Goal: Answer question/provide support: Ask a question

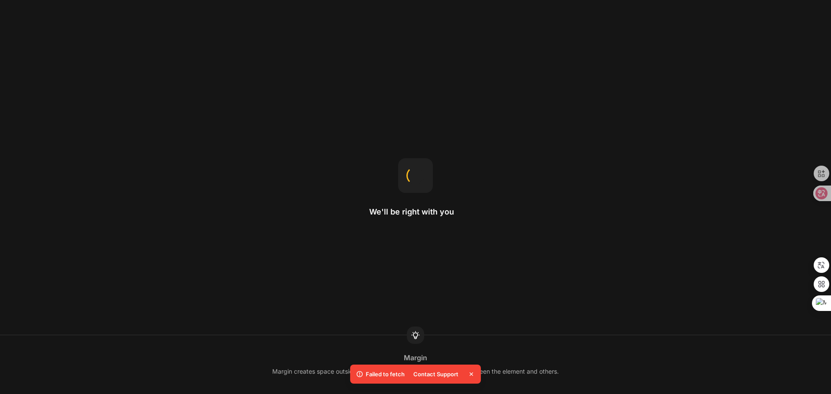
click at [469, 374] on icon at bounding box center [471, 374] width 9 height 9
click at [435, 379] on div "Contact Support" at bounding box center [435, 374] width 55 height 12
click at [446, 372] on div "Contact Support" at bounding box center [435, 374] width 55 height 12
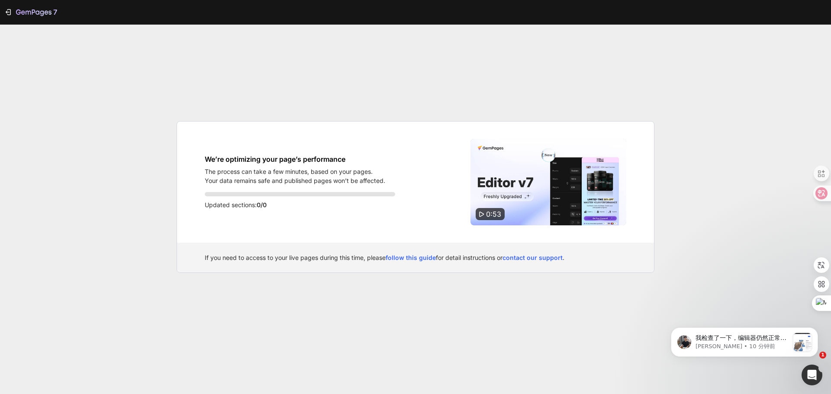
click at [312, 205] on p "Updated sections: 0/0" at bounding box center [300, 205] width 190 height 10
click at [263, 184] on p "Your data remains safe and published pages won’t be affected." at bounding box center [295, 180] width 180 height 9
click at [260, 158] on h1 "We’re optimizing your page’s performance" at bounding box center [295, 159] width 180 height 10
click at [538, 202] on img at bounding box center [548, 182] width 156 height 87
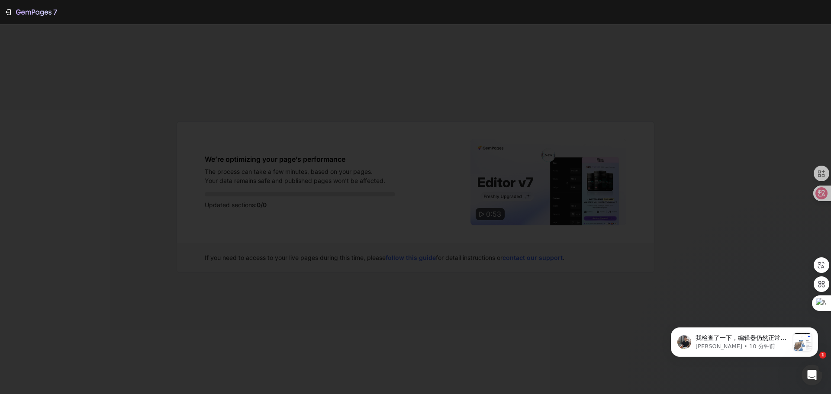
click at [686, 196] on div at bounding box center [415, 197] width 831 height 394
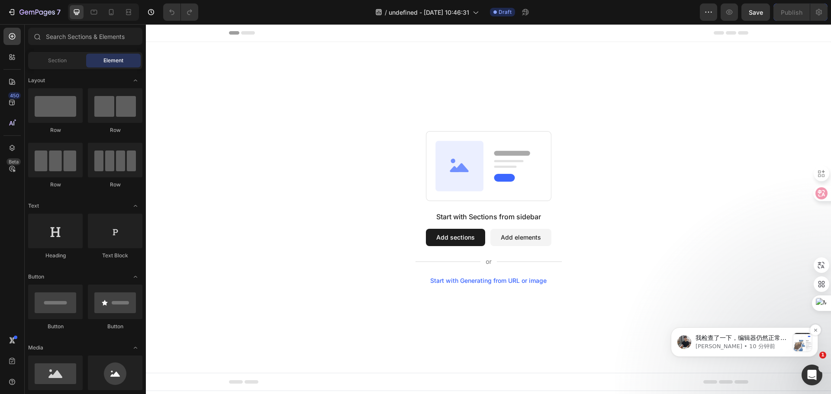
click at [735, 350] on p "Tony • 10 分钟前" at bounding box center [741, 347] width 93 height 8
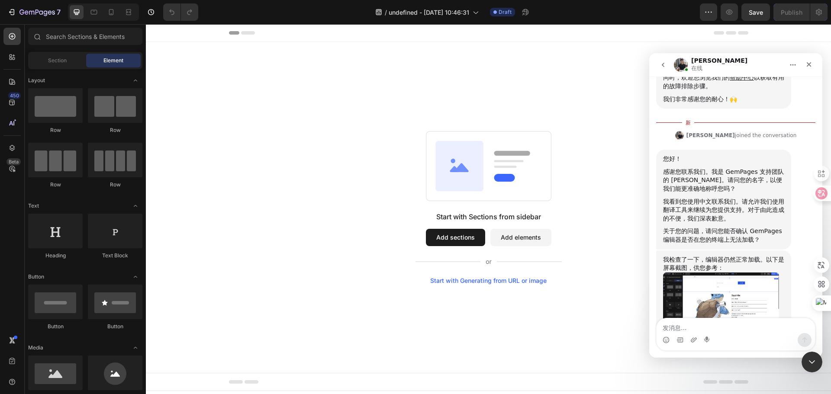
scroll to position [161, 0]
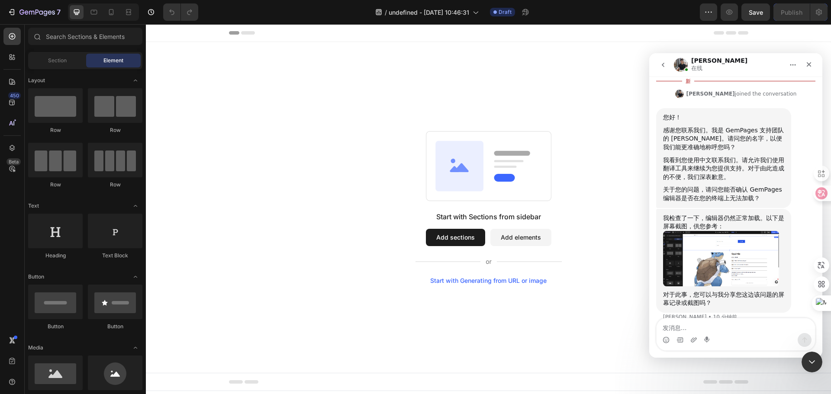
click at [704, 337] on icon "Start recording" at bounding box center [707, 340] width 7 height 7
click at [744, 332] on textarea "发消息..." at bounding box center [735, 325] width 158 height 15
click at [741, 326] on textarea "发消息..." at bounding box center [735, 325] width 158 height 15
type textarea "可以了"
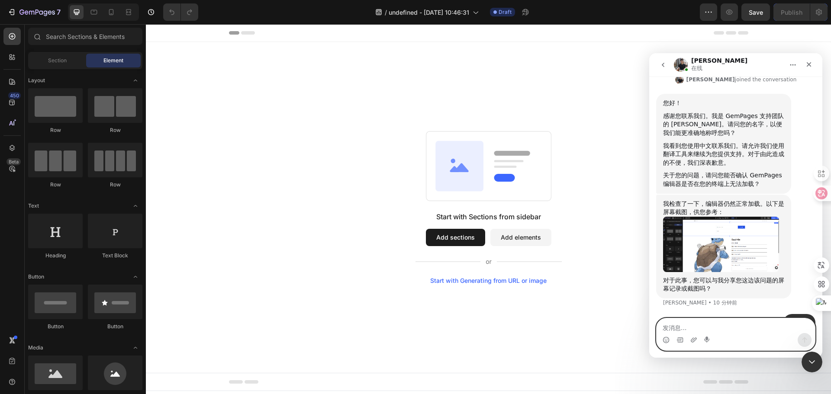
scroll to position [187, 0]
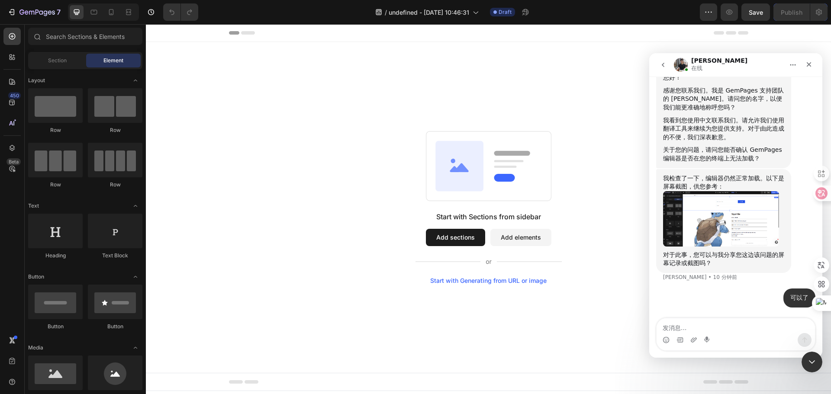
click at [369, 151] on div "Start with Sections from sidebar Add sections Add elements Start with Generatin…" at bounding box center [488, 207] width 623 height 153
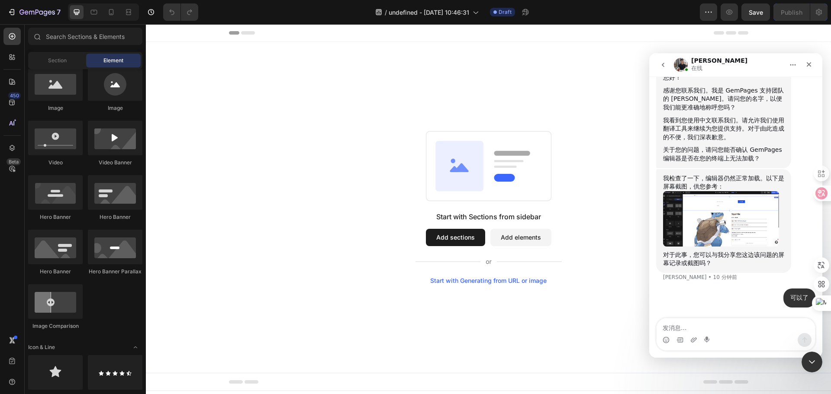
scroll to position [0, 0]
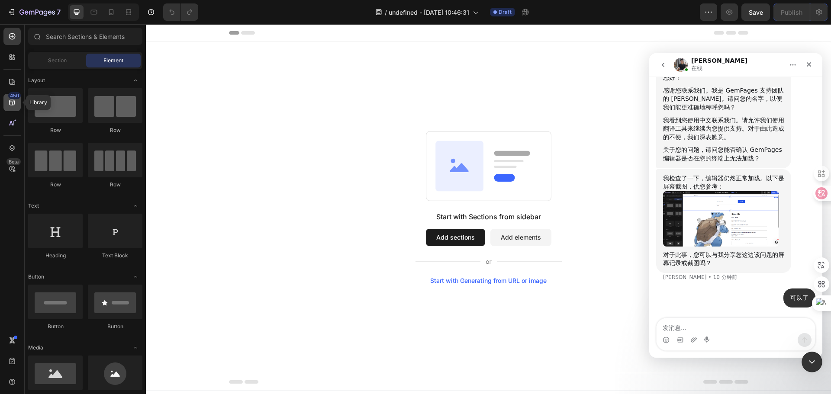
click at [13, 106] on icon at bounding box center [12, 102] width 9 height 9
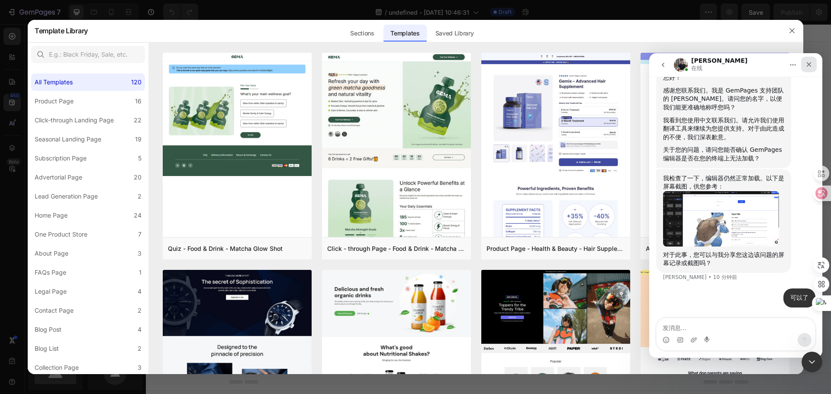
click at [810, 66] on icon "关闭" at bounding box center [808, 64] width 5 height 5
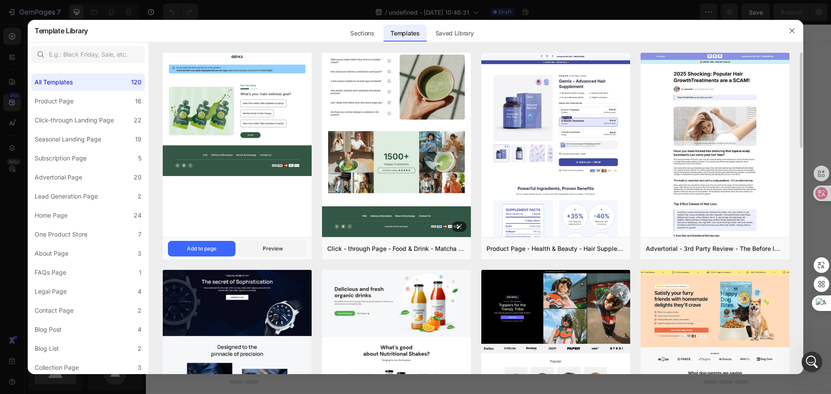
scroll to position [187, 0]
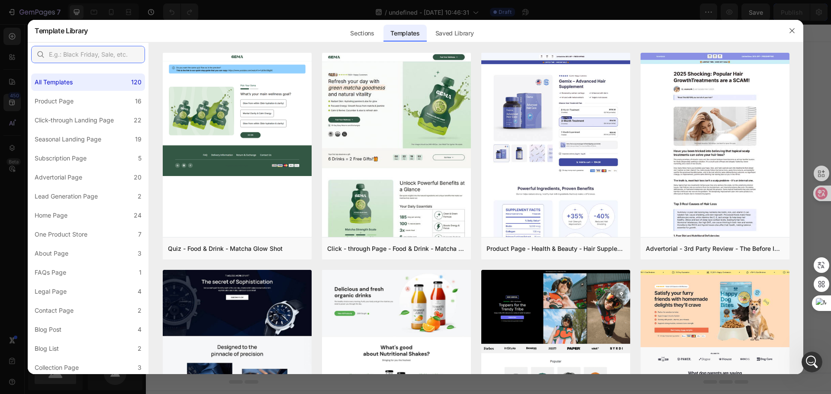
click at [84, 58] on input "text" at bounding box center [88, 54] width 114 height 17
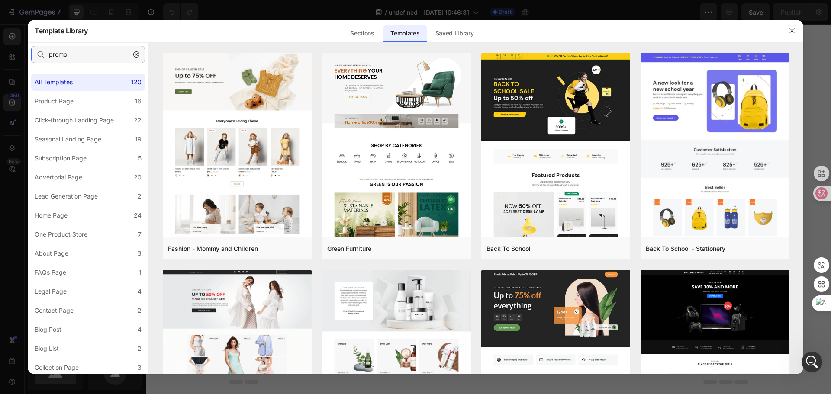
click at [75, 55] on input "promo" at bounding box center [88, 54] width 114 height 17
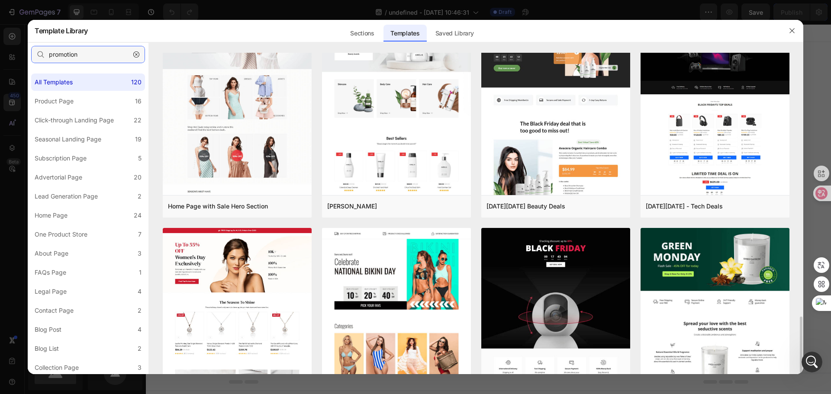
scroll to position [404, 0]
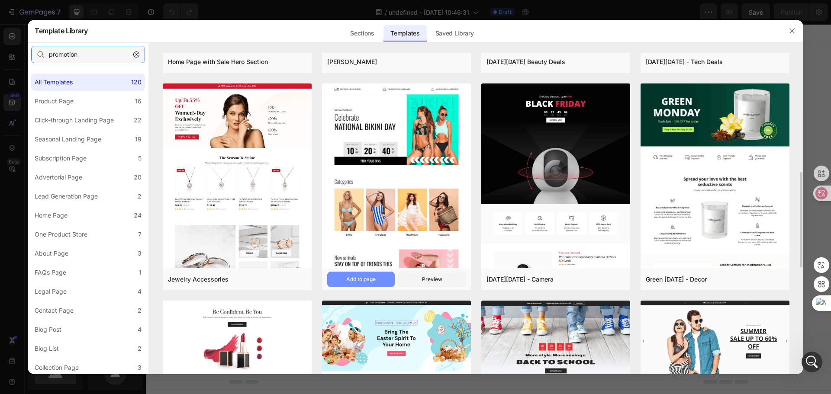
type input "promotion"
click at [359, 281] on div "Add to page" at bounding box center [360, 280] width 29 height 8
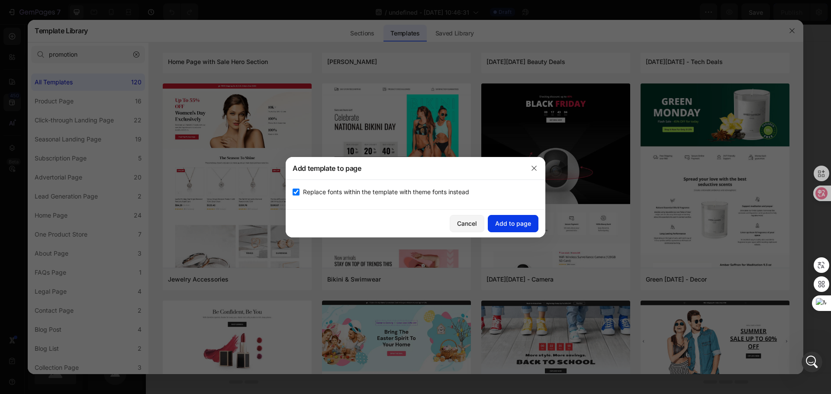
click at [521, 227] on div "Add to page" at bounding box center [513, 223] width 36 height 9
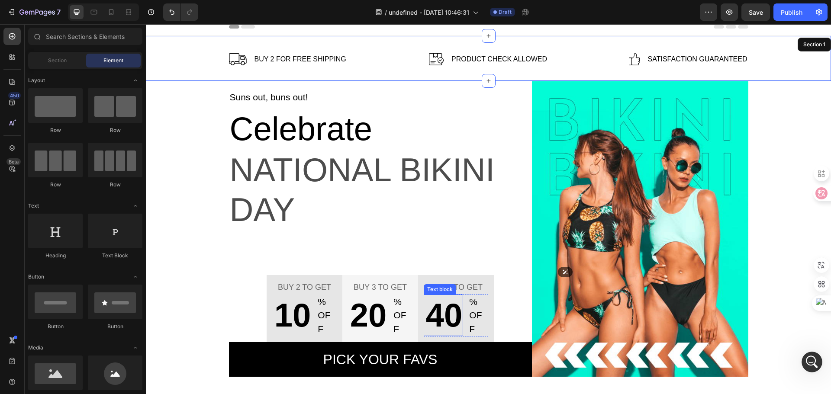
scroll to position [0, 0]
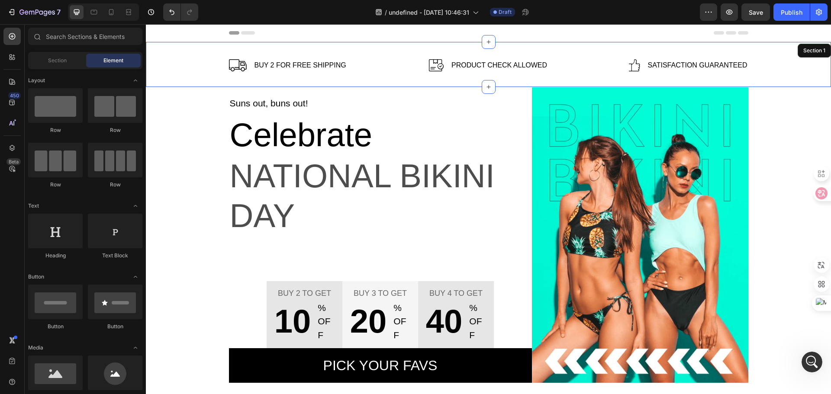
click at [285, 71] on div "Buy 2 for free shipping" at bounding box center [300, 65] width 93 height 12
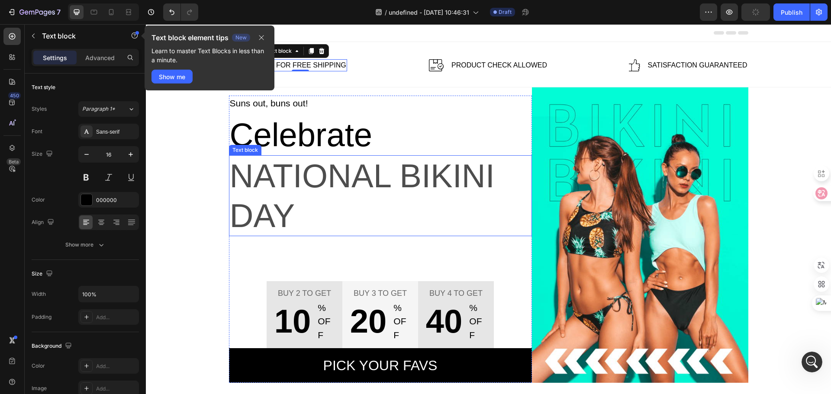
click at [368, 167] on p "National Bikini Day" at bounding box center [380, 195] width 301 height 79
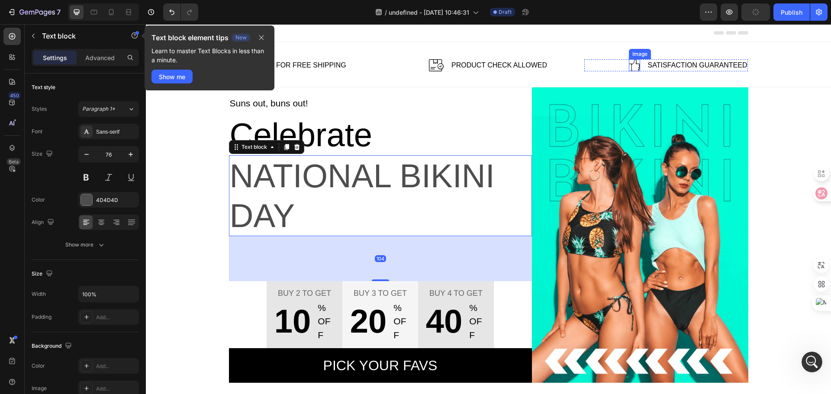
click at [764, 78] on div "Image Buy 2 for free shipping Text block Row Image Product Check Allowed Text b…" at bounding box center [488, 64] width 685 height 45
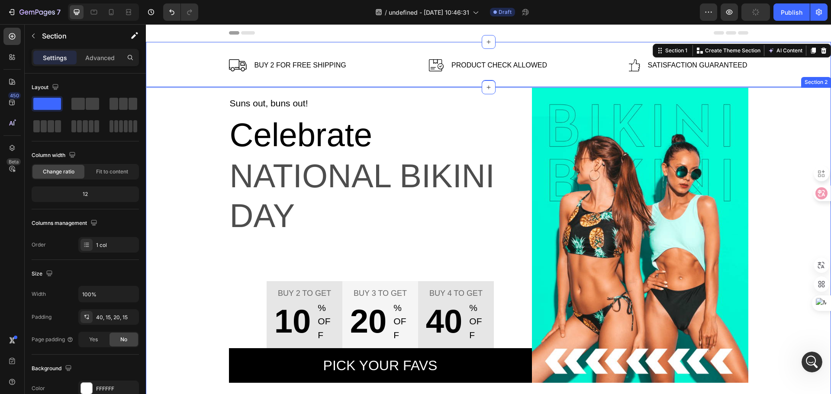
click at [811, 131] on div "Suns out, buns out! Text block Celebrate Text block National Bikini Day Text bl…" at bounding box center [488, 235] width 672 height 296
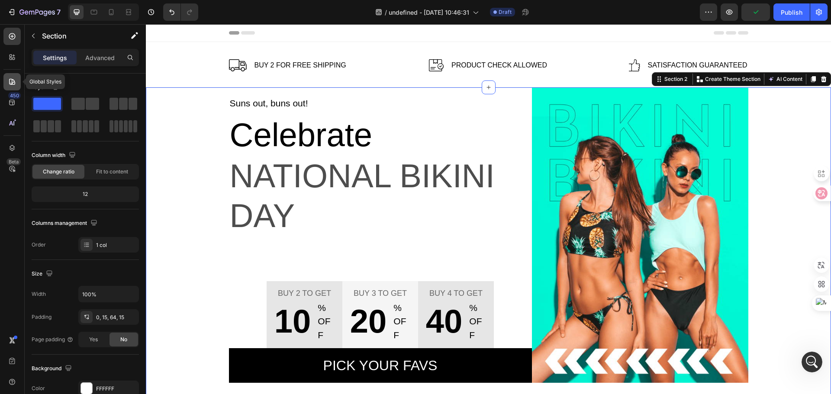
click at [10, 83] on icon at bounding box center [12, 81] width 9 height 9
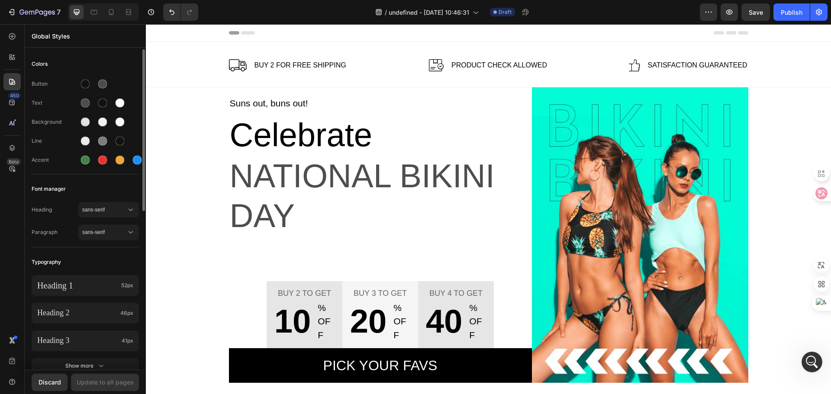
scroll to position [72, 0]
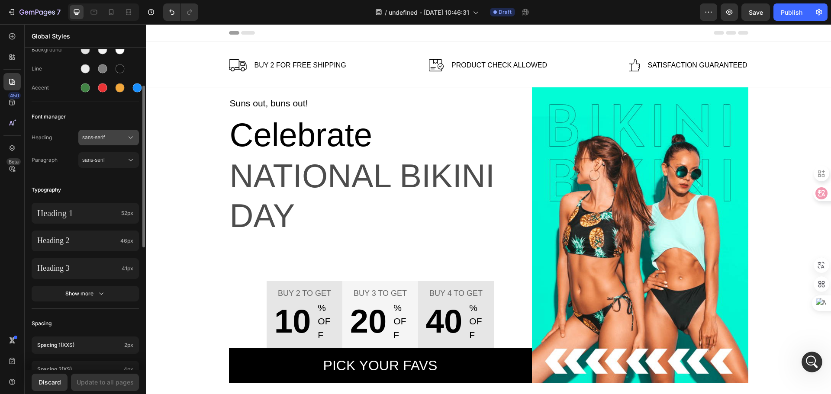
click at [109, 139] on span "sans-serif" at bounding box center [104, 138] width 44 height 8
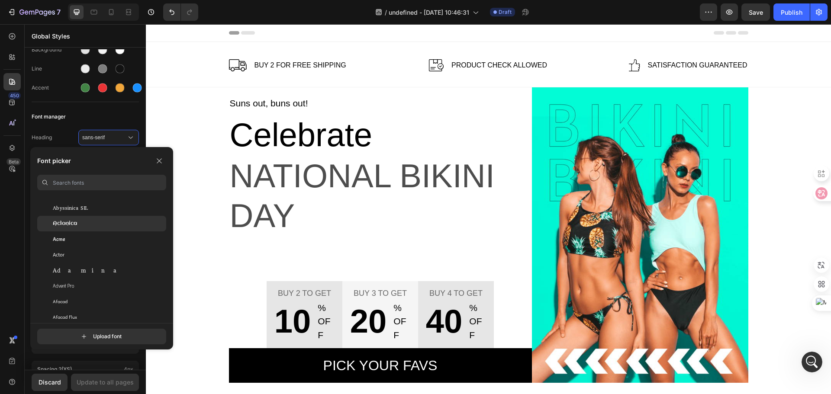
scroll to position [216, 0]
click at [93, 189] on input at bounding box center [109, 183] width 113 height 16
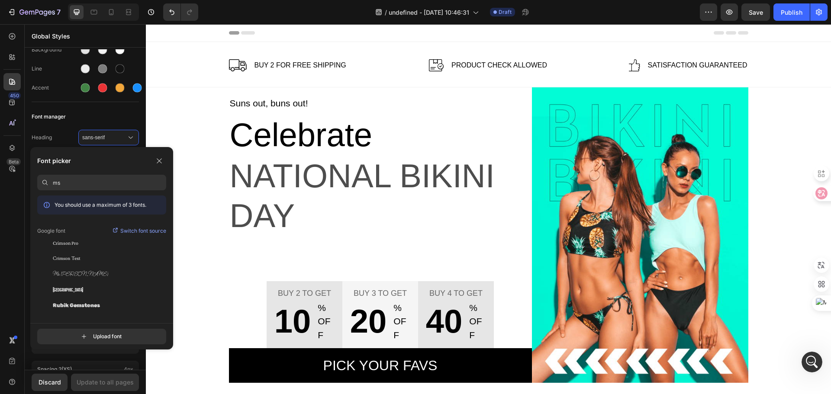
drag, startPoint x: 102, startPoint y: 186, endPoint x: 57, endPoint y: 181, distance: 44.8
click at [57, 181] on input "ms" at bounding box center [109, 183] width 113 height 16
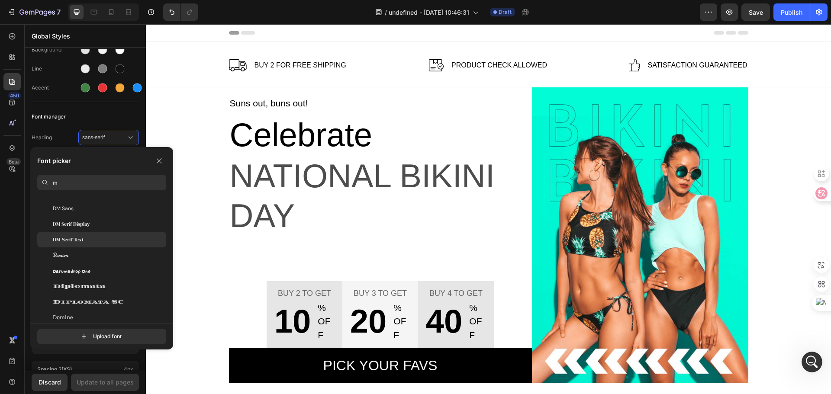
type input "m"
click at [93, 235] on div "DM Serif Text" at bounding box center [101, 240] width 129 height 16
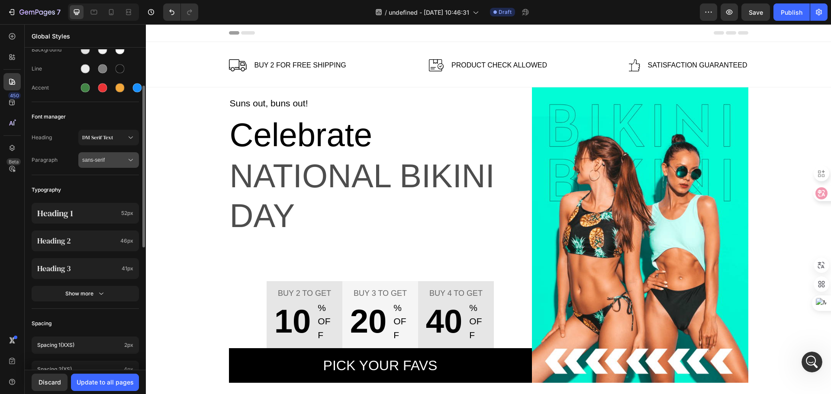
click at [122, 158] on span "sans-serif" at bounding box center [104, 160] width 44 height 8
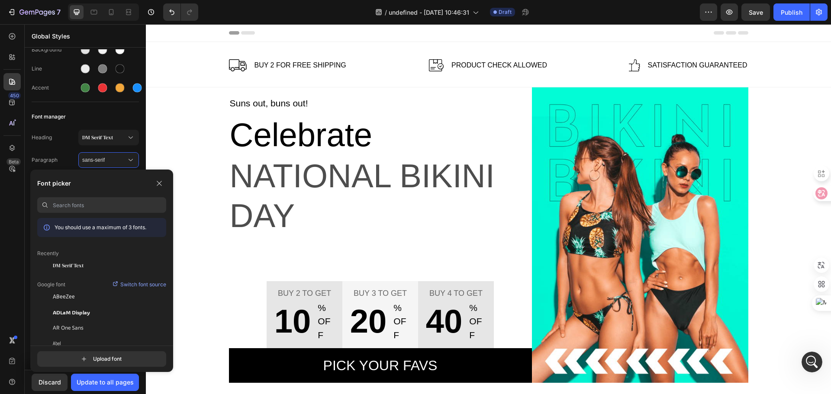
click at [92, 202] on input at bounding box center [109, 205] width 113 height 16
type input "dm"
click at [86, 297] on div "DM Sans" at bounding box center [109, 297] width 113 height 8
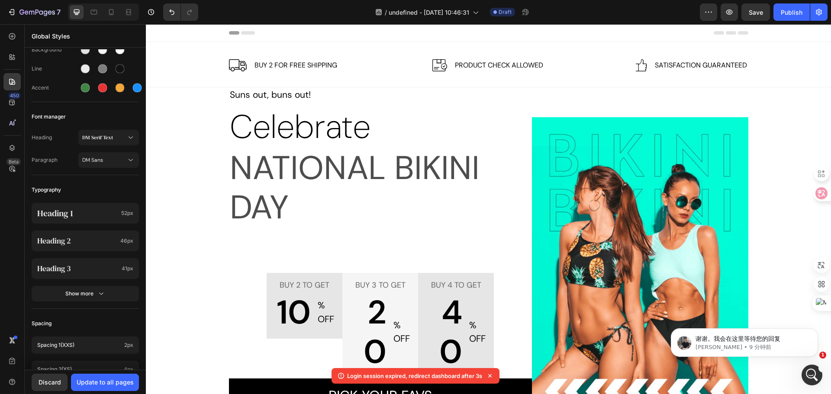
scroll to position [0, 0]
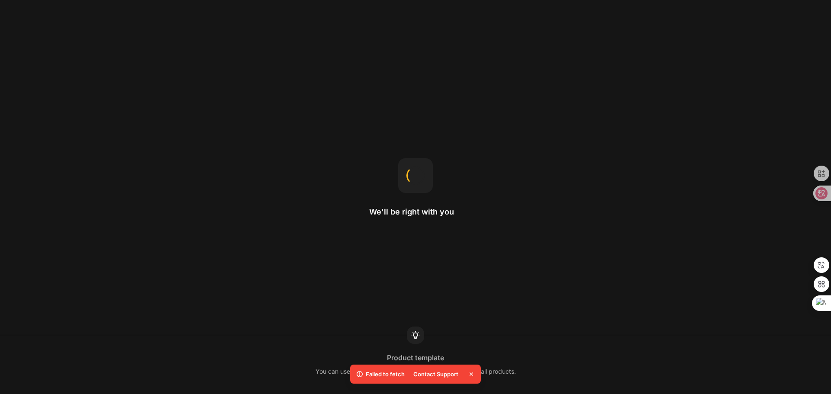
click at [427, 375] on div "Contact Support" at bounding box center [435, 374] width 55 height 12
click at [435, 372] on div "Contact Support" at bounding box center [435, 374] width 55 height 12
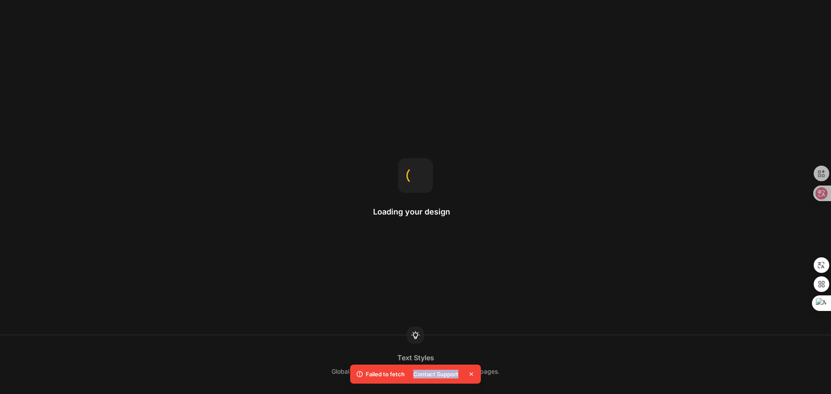
click at [435, 372] on div "Contact Support" at bounding box center [435, 374] width 55 height 12
click at [299, 226] on div "Loading your design Text Styles Global styles help maintain consistent styling …" at bounding box center [415, 197] width 831 height 394
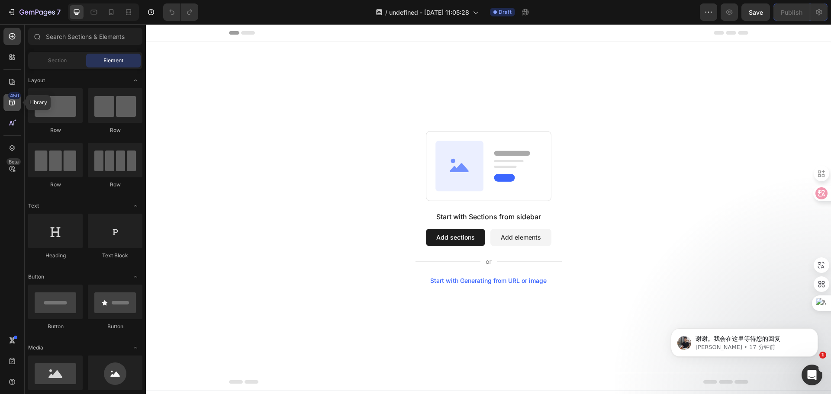
click at [11, 100] on icon at bounding box center [12, 103] width 6 height 6
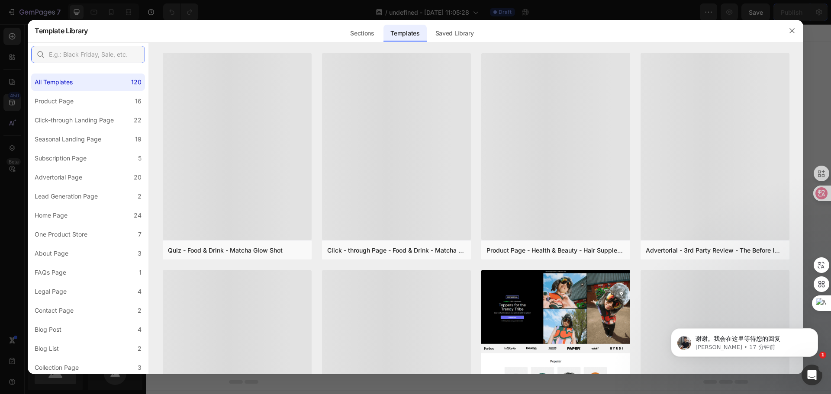
click at [103, 47] on input "text" at bounding box center [88, 54] width 114 height 17
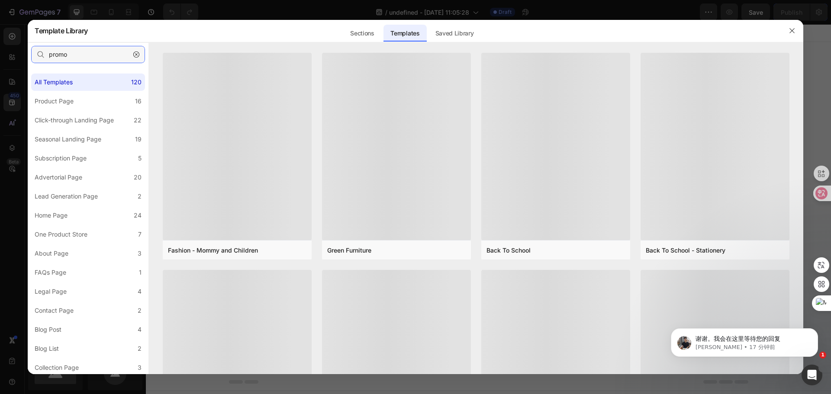
type input "promo"
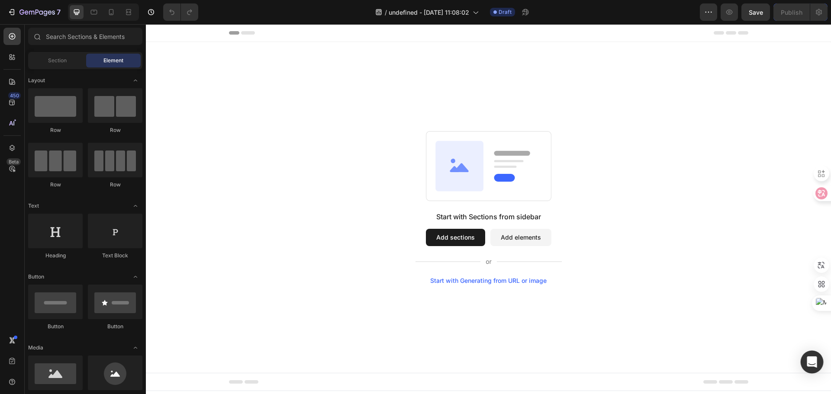
click at [811, 359] on icon "Open Intercom Messenger" at bounding box center [811, 362] width 10 height 11
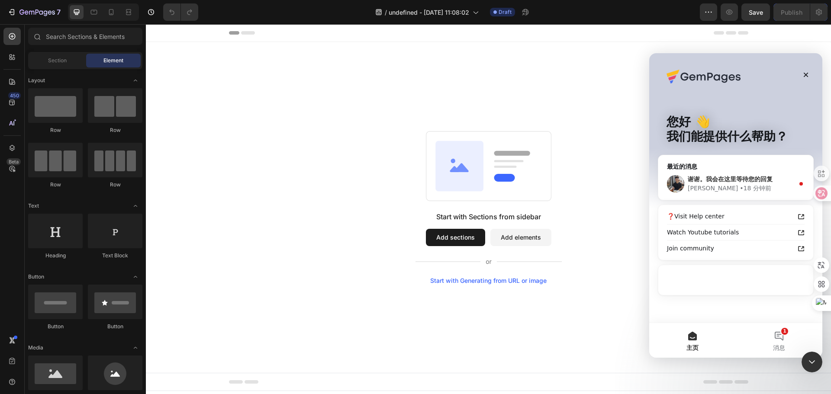
click at [726, 183] on div "谢谢。我会在这里等待您的回复" at bounding box center [740, 179] width 106 height 9
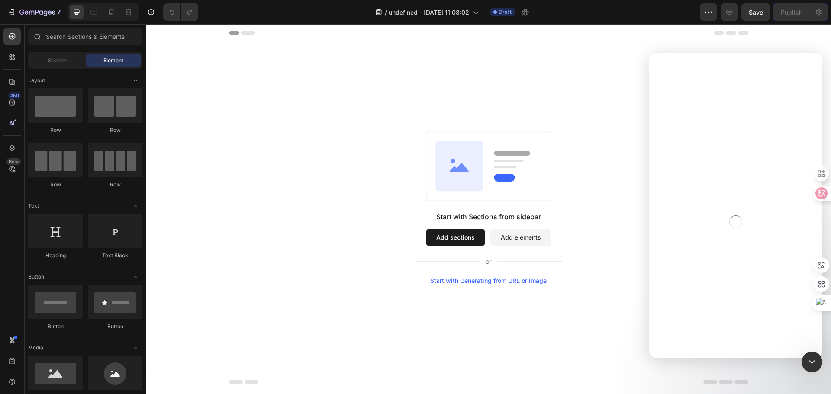
scroll to position [53, 0]
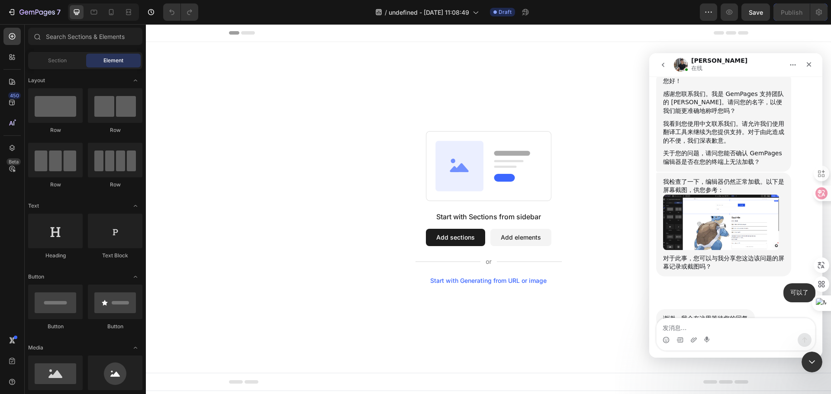
scroll to position [212, 0]
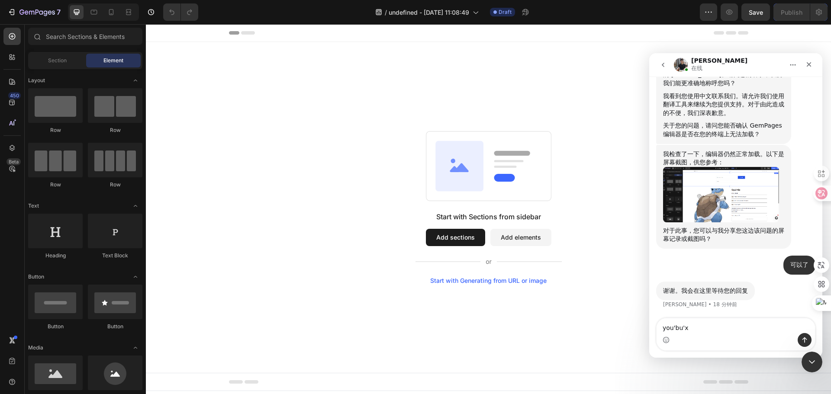
type textarea "又不行"
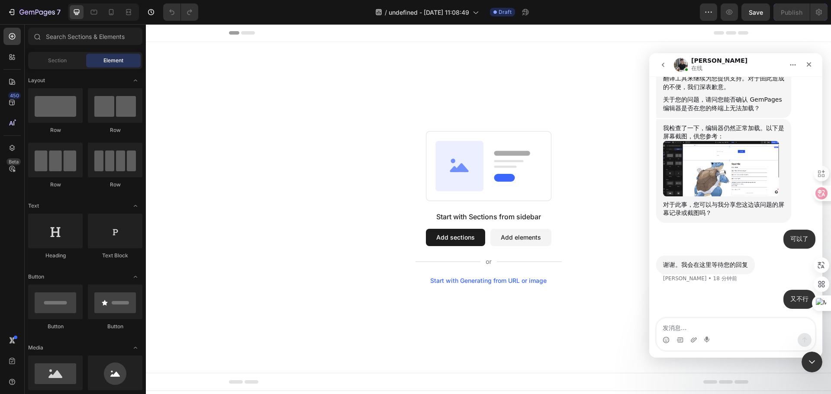
click at [429, 295] on div "Start with Sections from sidebar Add sections Add elements Start with Generatin…" at bounding box center [488, 207] width 685 height 331
click at [13, 105] on icon at bounding box center [12, 103] width 6 height 6
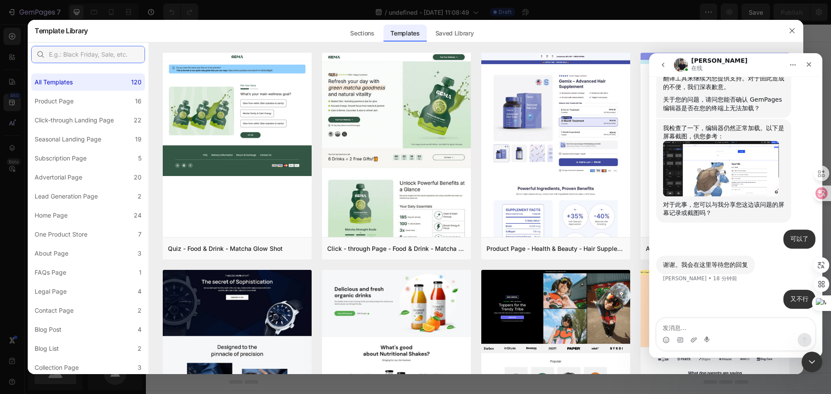
click at [90, 57] on input "text" at bounding box center [88, 54] width 114 height 17
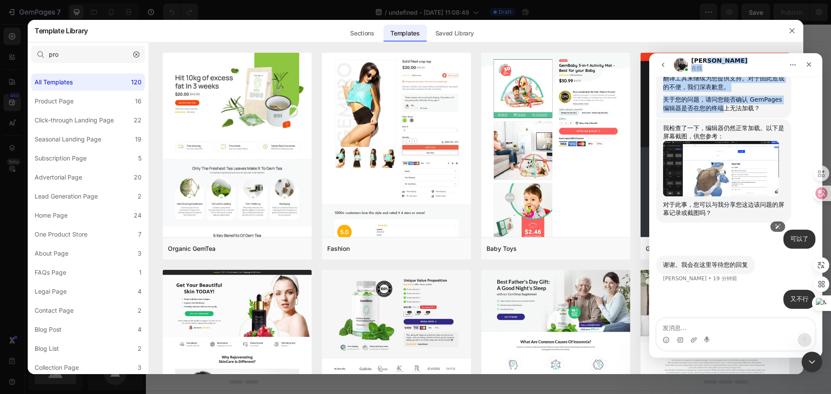
drag, startPoint x: 736, startPoint y: 63, endPoint x: 725, endPoint y: 109, distance: 47.7
click at [725, 109] on div "[PERSON_NAME] 在线 Handy tips: Sharing your issue screenshots and page links help…" at bounding box center [735, 205] width 173 height 305
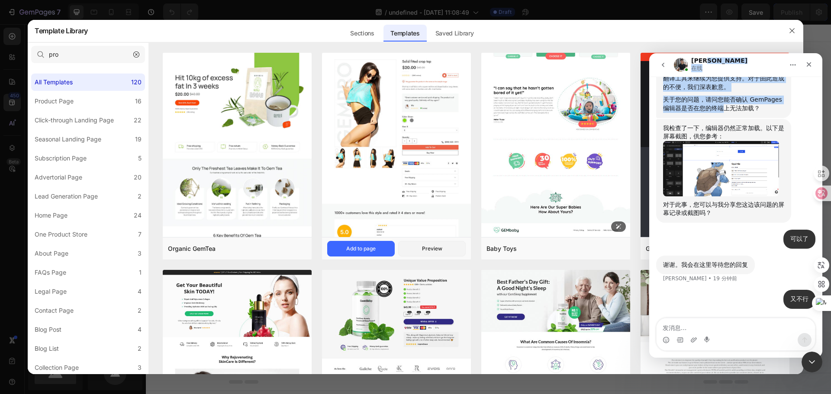
copy div "在线 Handy tips: Sharing your issue screenshots and page links helps us troublesh…"
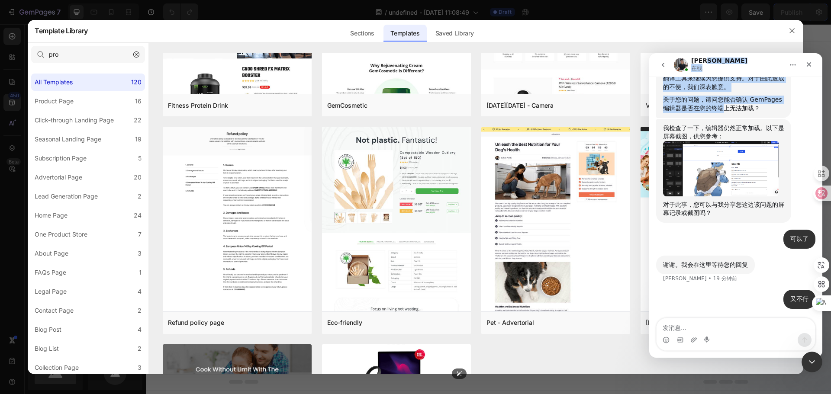
scroll to position [723, 0]
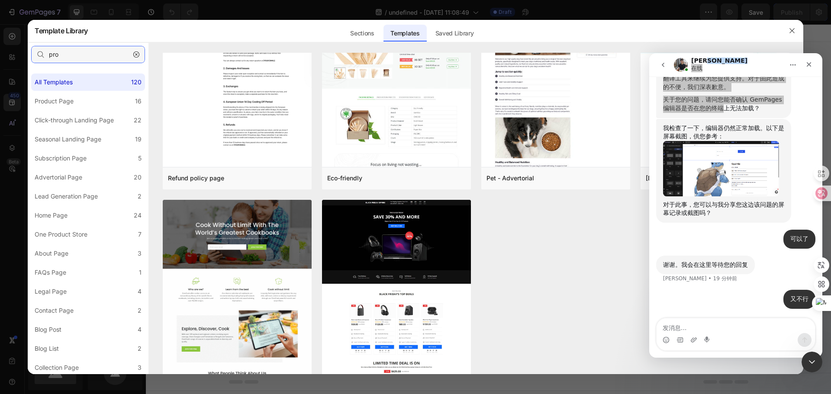
click at [101, 58] on input "pro" at bounding box center [88, 54] width 114 height 17
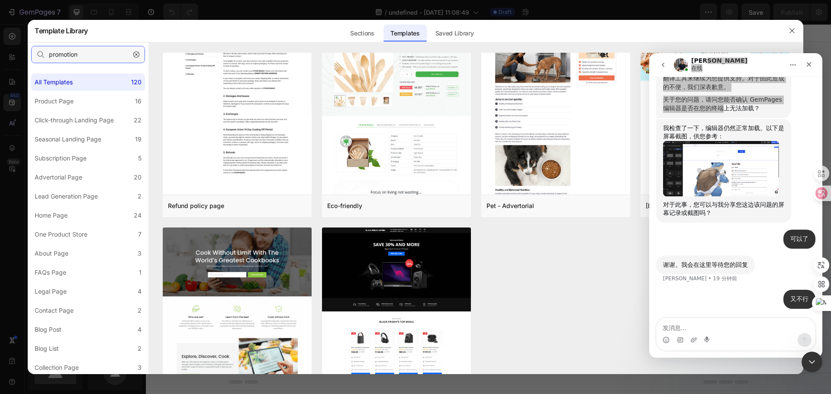
scroll to position [0, 0]
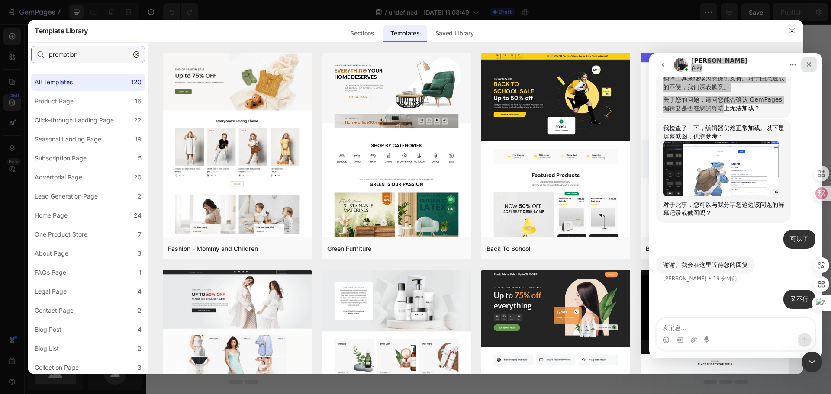
type input "promotion"
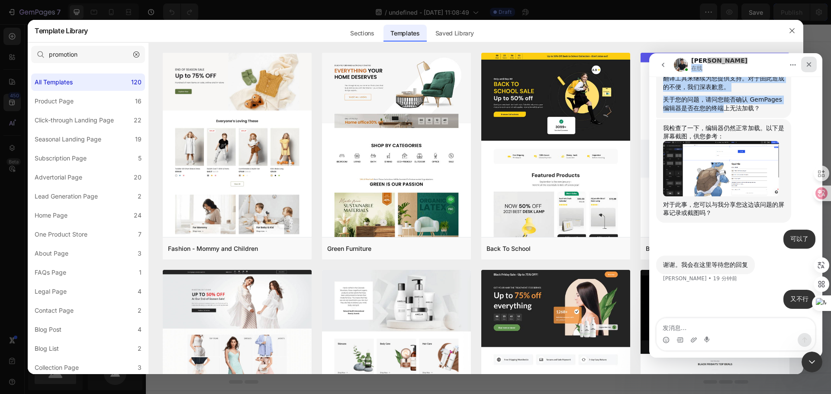
click at [807, 63] on icon "关闭" at bounding box center [808, 64] width 5 height 5
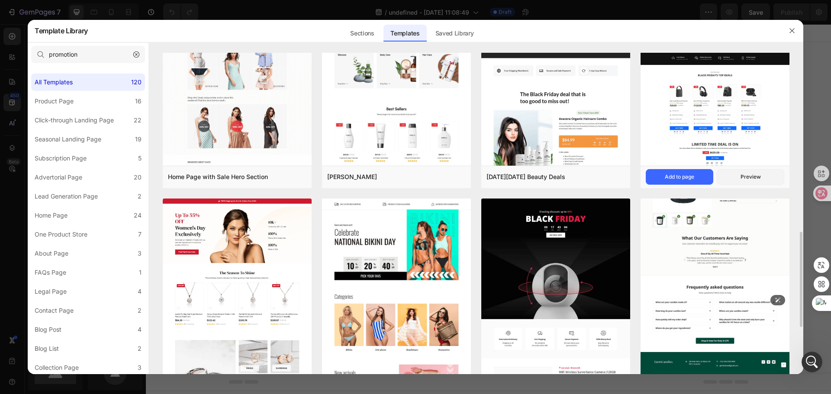
scroll to position [361, 0]
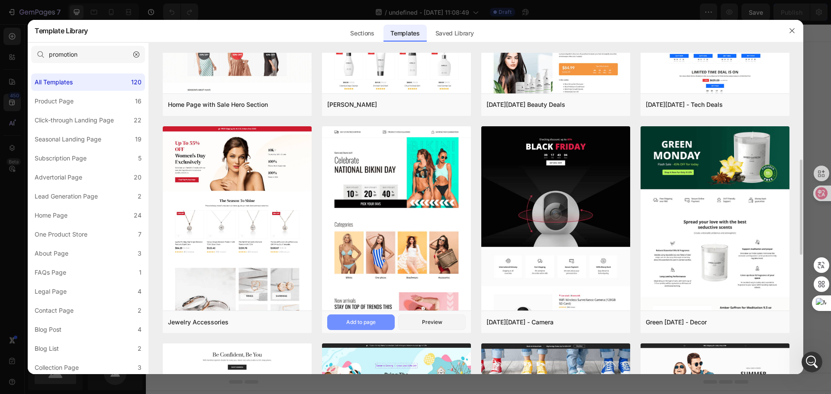
click at [361, 319] on div "Add to page" at bounding box center [360, 322] width 29 height 8
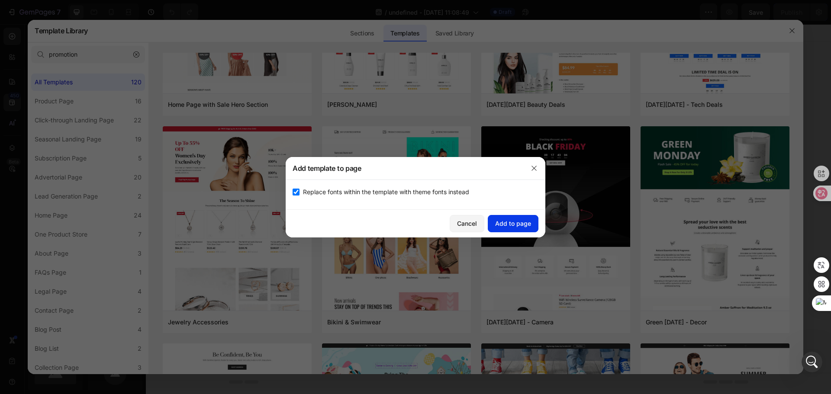
click at [510, 222] on div "Add to page" at bounding box center [513, 223] width 36 height 9
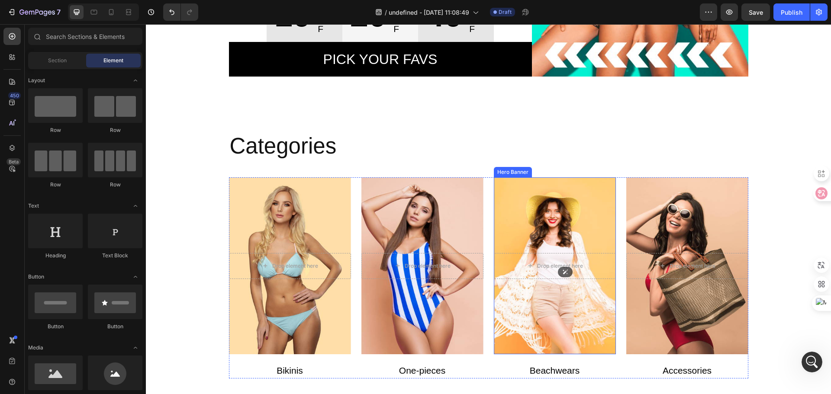
scroll to position [451, 0]
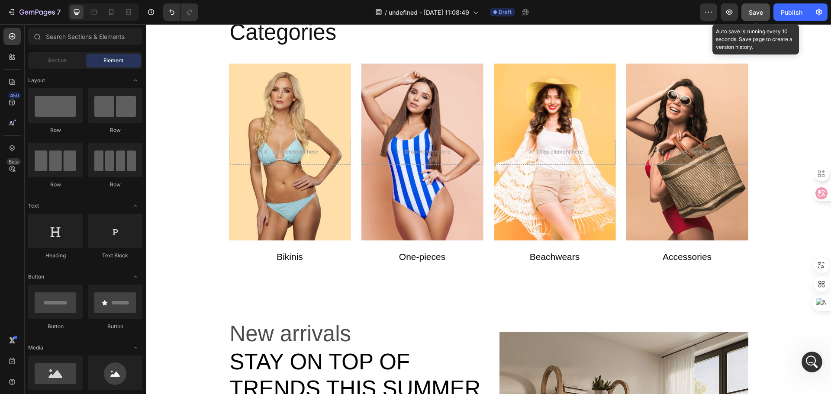
click at [757, 10] on span "Save" at bounding box center [755, 12] width 14 height 7
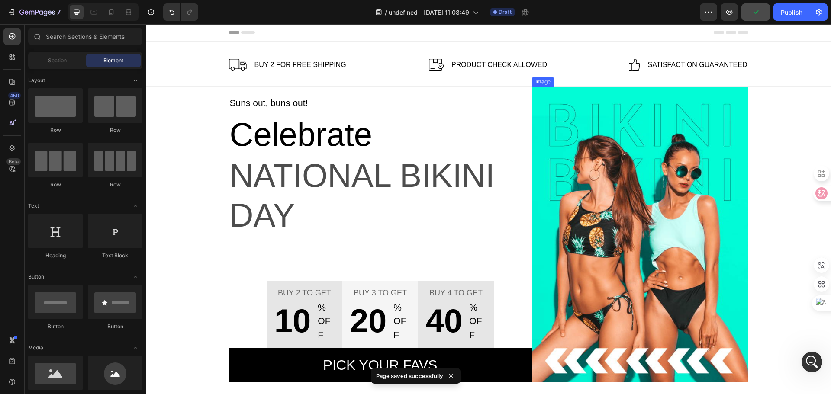
scroll to position [0, 0]
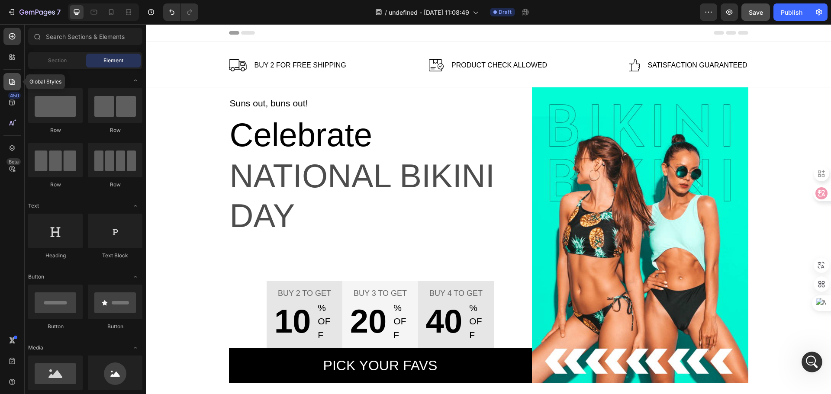
click at [13, 82] on icon at bounding box center [12, 82] width 6 height 6
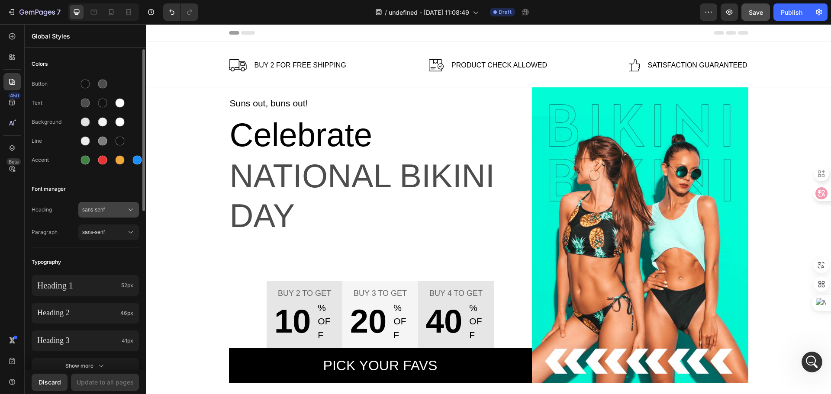
click at [104, 210] on span "sans-serif" at bounding box center [104, 210] width 44 height 8
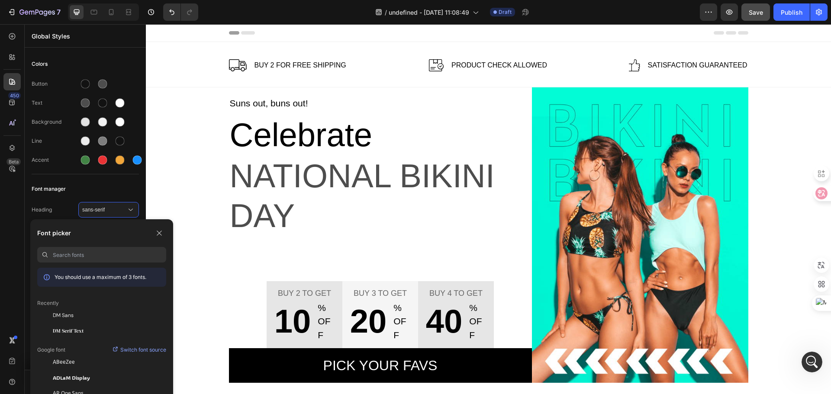
click at [94, 258] on input at bounding box center [109, 255] width 113 height 16
click at [84, 326] on div "DM Serif Text" at bounding box center [101, 331] width 129 height 16
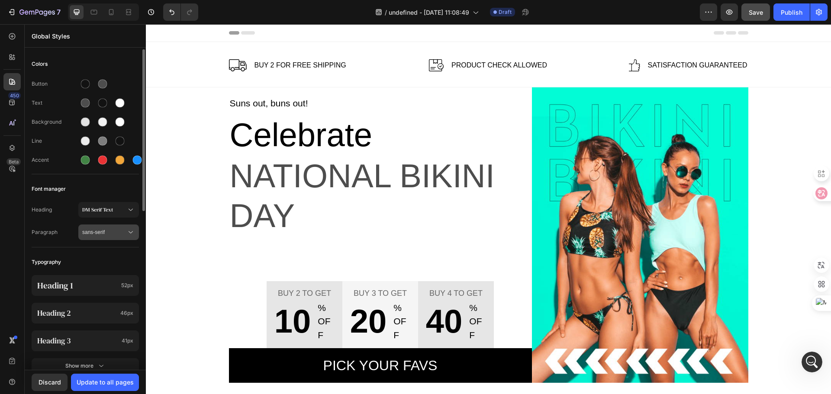
click at [110, 225] on button "sans-serif" at bounding box center [108, 233] width 61 height 16
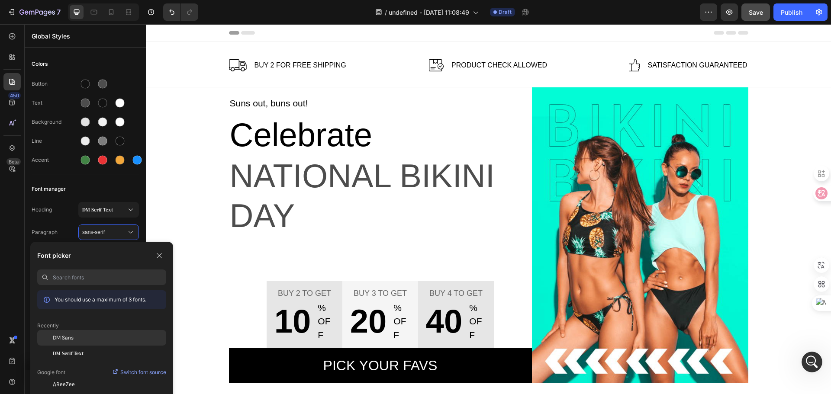
click at [74, 336] on div "DM Sans" at bounding box center [109, 338] width 113 height 8
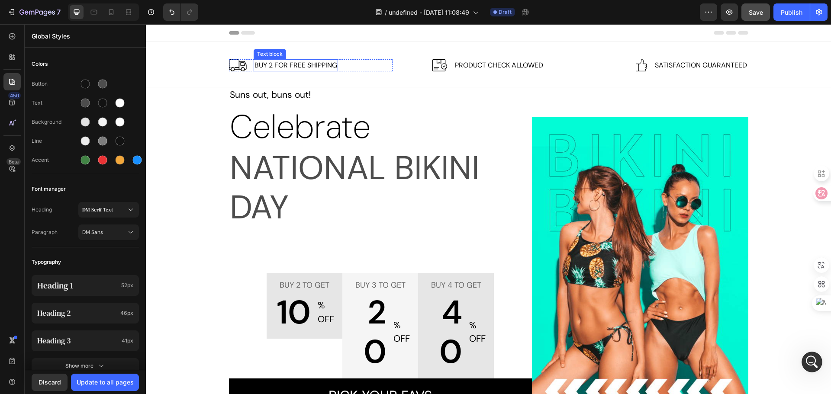
click at [313, 68] on p "Buy 2 for free shipping" at bounding box center [295, 65] width 83 height 10
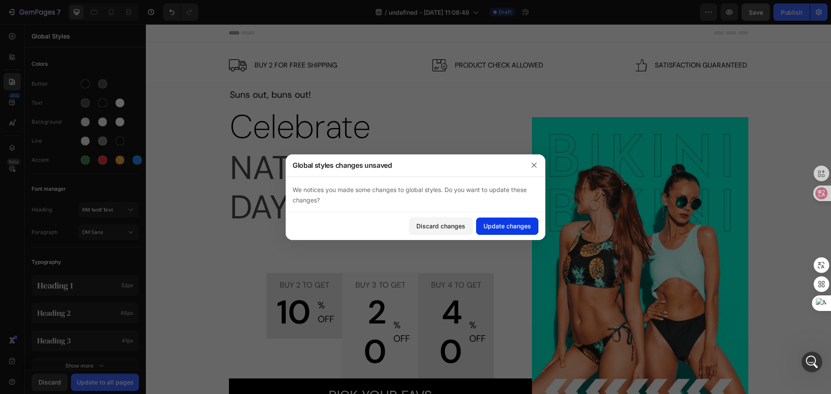
click at [501, 225] on div "Update changes" at bounding box center [507, 226] width 48 height 9
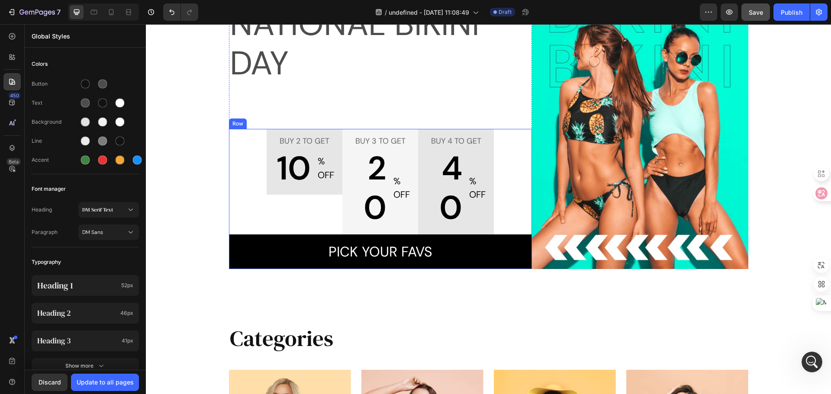
scroll to position [0, 0]
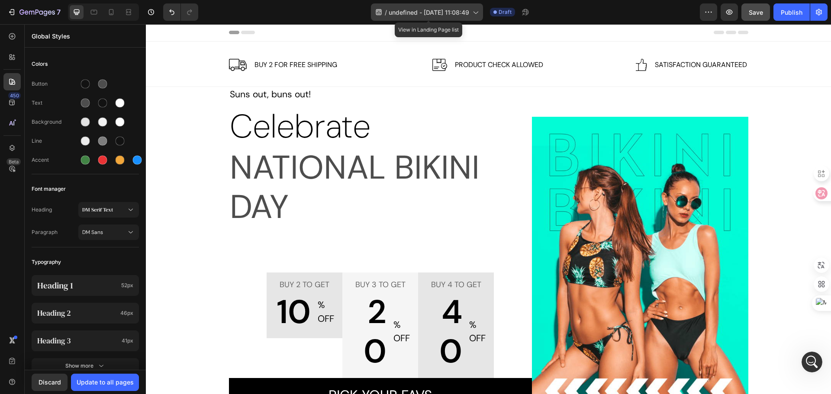
click at [401, 9] on span "undefined - [DATE] 11:08:49" at bounding box center [429, 12] width 80 height 9
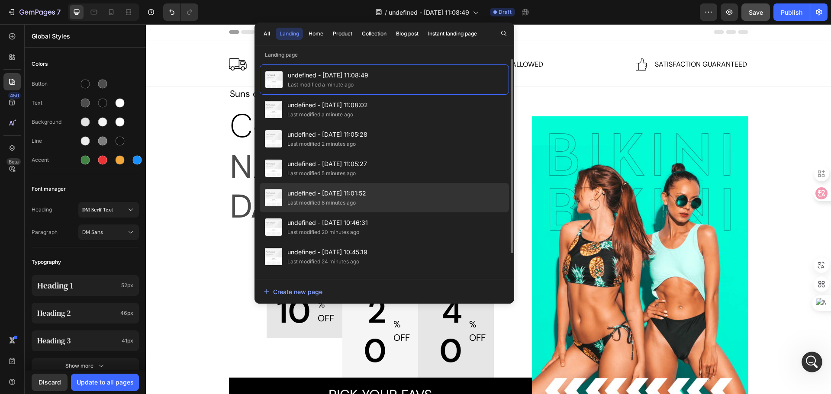
scroll to position [0, 0]
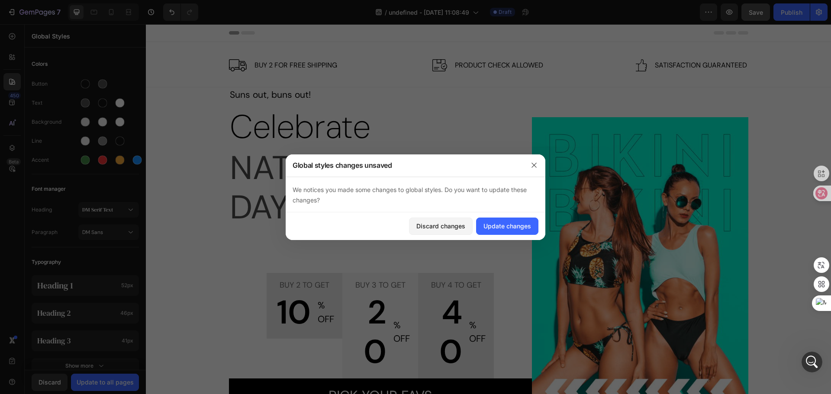
click at [823, 77] on div "Image Buy 2 for free shipping Text block Row Image Product Check Allowed Text b…" at bounding box center [488, 64] width 685 height 45
click at [510, 225] on div "Update changes" at bounding box center [507, 226] width 48 height 9
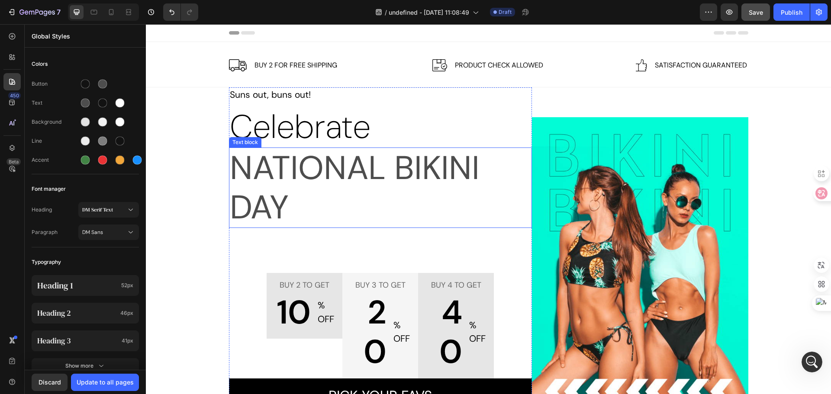
click at [314, 187] on p "National Bikini Day" at bounding box center [380, 187] width 301 height 79
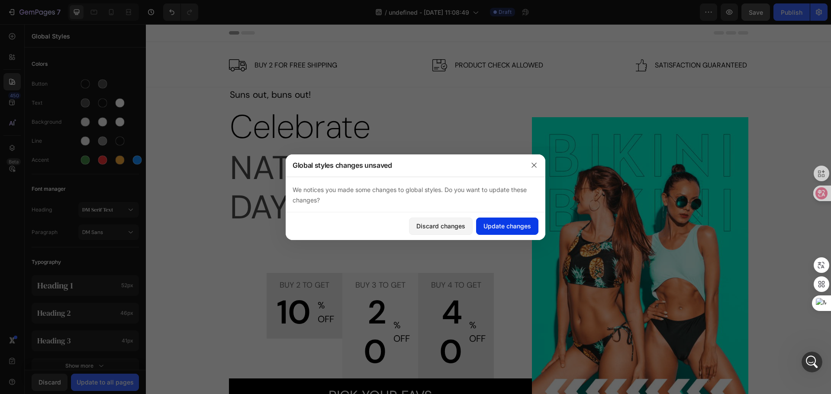
click at [494, 229] on div "Update changes" at bounding box center [507, 226] width 48 height 9
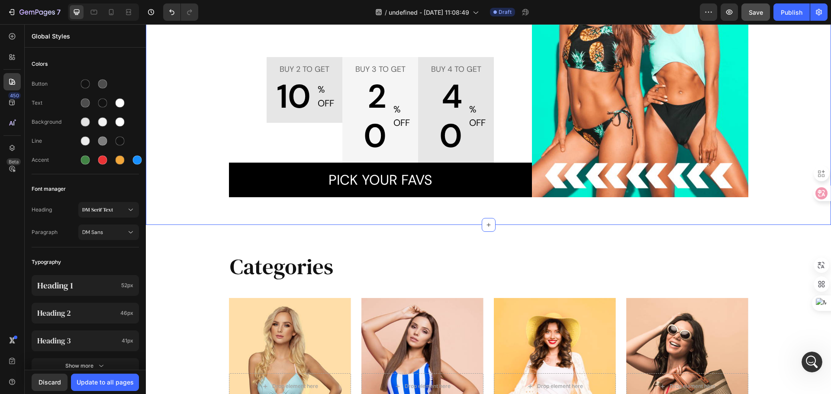
scroll to position [433, 0]
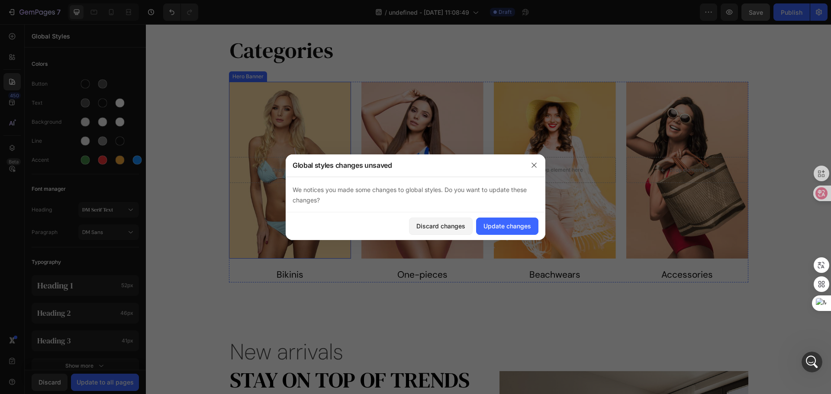
click at [328, 247] on div "Overlay" at bounding box center [290, 170] width 122 height 177
click at [446, 226] on div "Discard changes" at bounding box center [440, 226] width 49 height 9
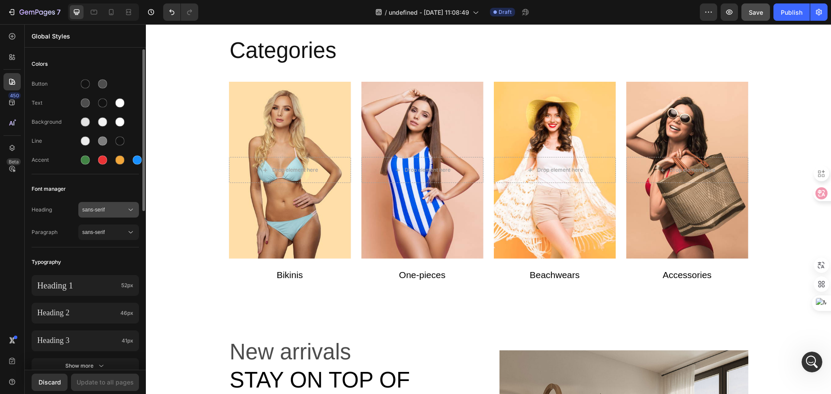
click at [114, 213] on span "sans-serif" at bounding box center [104, 210] width 44 height 8
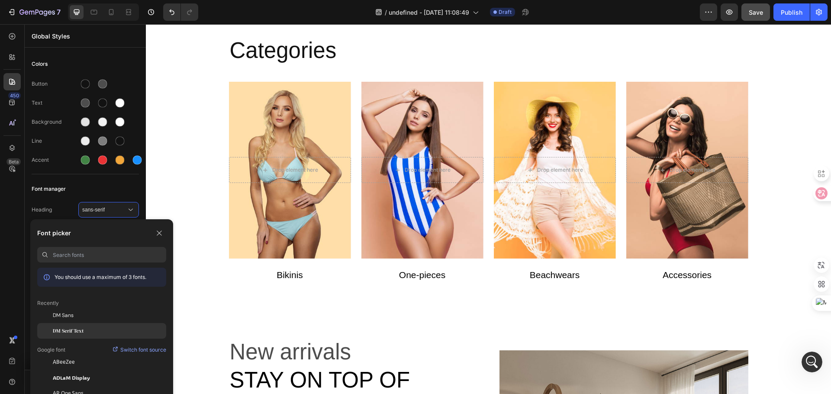
click at [83, 327] on span "DM Serif Text" at bounding box center [68, 331] width 31 height 8
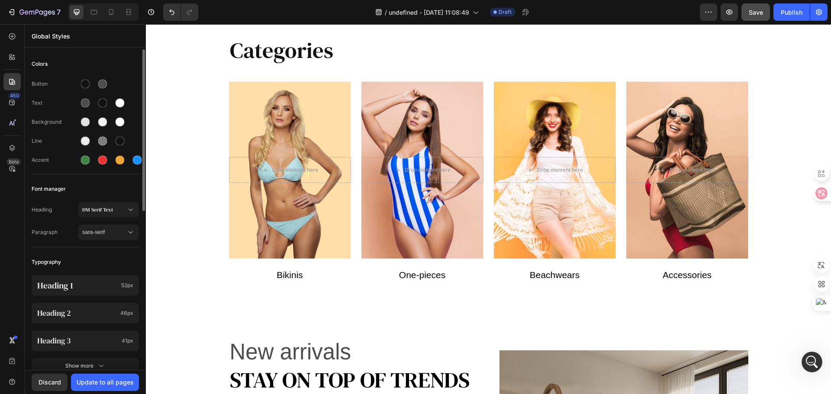
click at [108, 241] on div "Heading DM Serif Text Paragraph sans-serif" at bounding box center [85, 222] width 107 height 50
click at [109, 236] on div "sans-serif" at bounding box center [108, 232] width 53 height 9
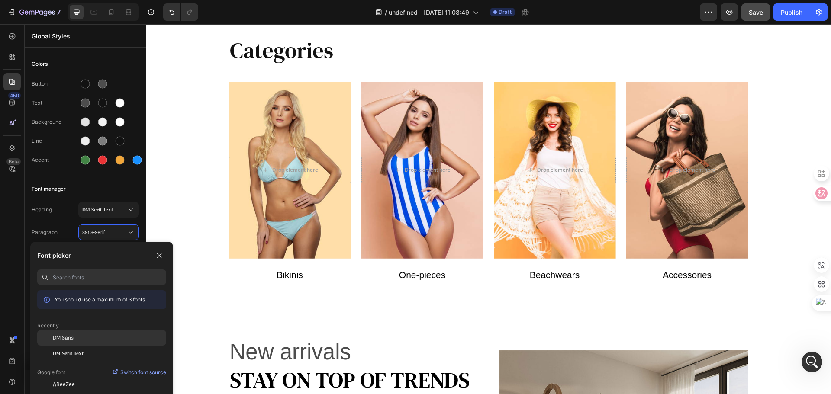
click at [74, 338] on div "DM Sans" at bounding box center [109, 338] width 113 height 8
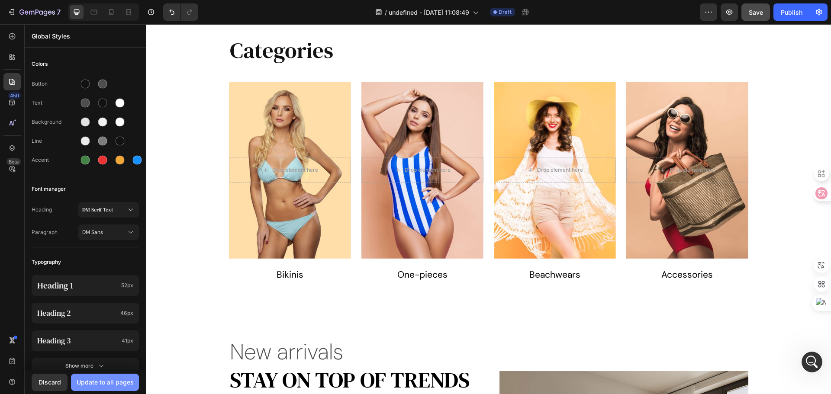
click at [104, 380] on div "Update to all pages" at bounding box center [105, 382] width 57 height 9
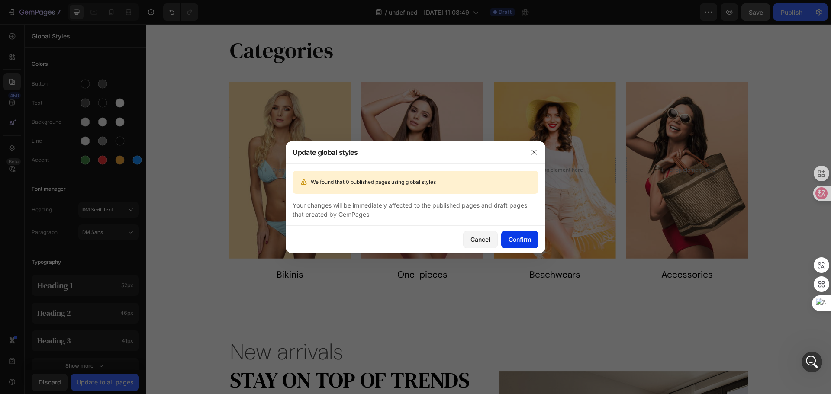
click at [508, 239] on div "Confirm" at bounding box center [519, 239] width 22 height 9
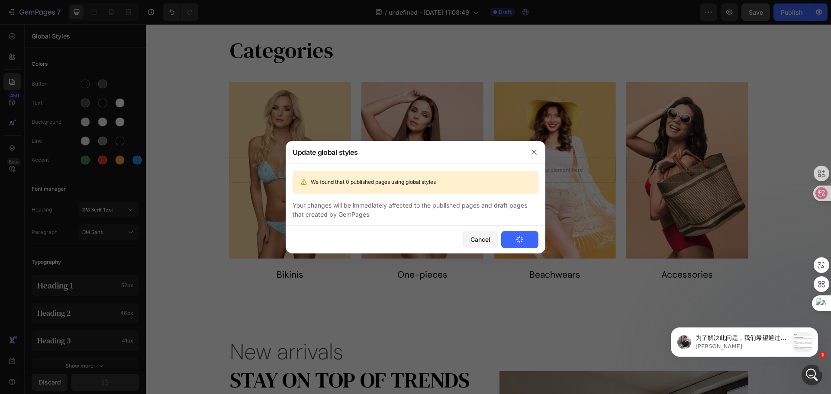
scroll to position [402, 0]
